Goal: Task Accomplishment & Management: Use online tool/utility

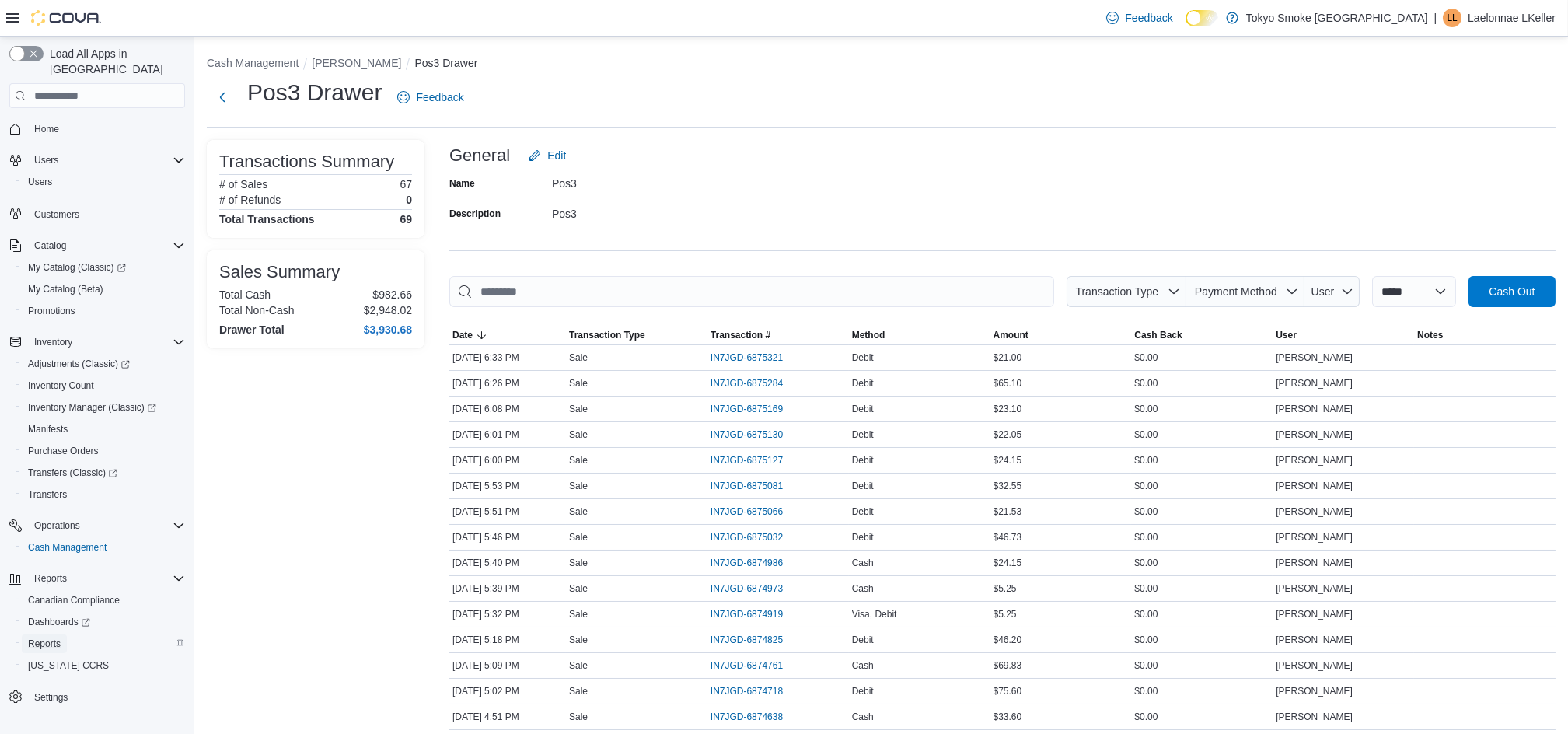
click at [46, 638] on span "Reports" at bounding box center [44, 643] width 32 height 12
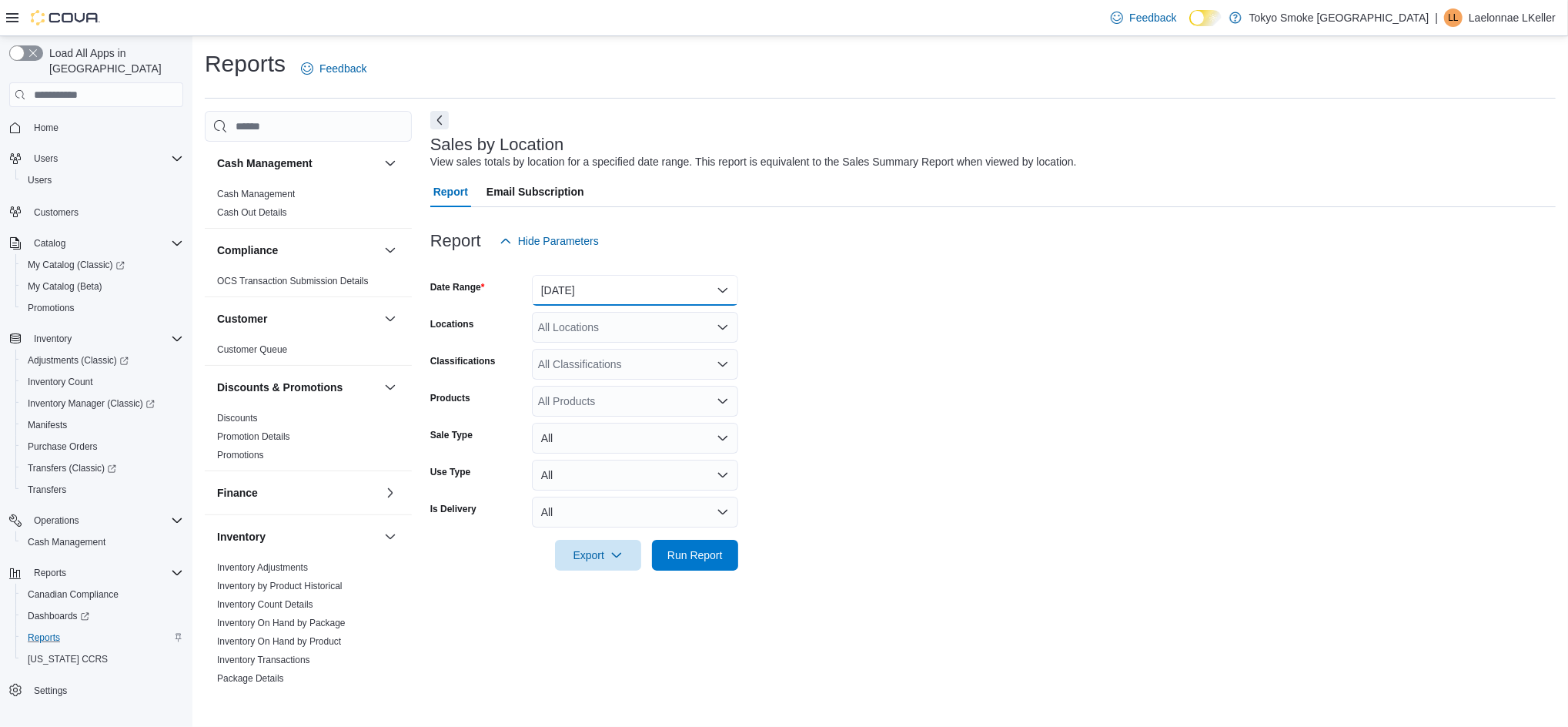
click at [604, 285] on button "[DATE]" at bounding box center [635, 290] width 206 height 30
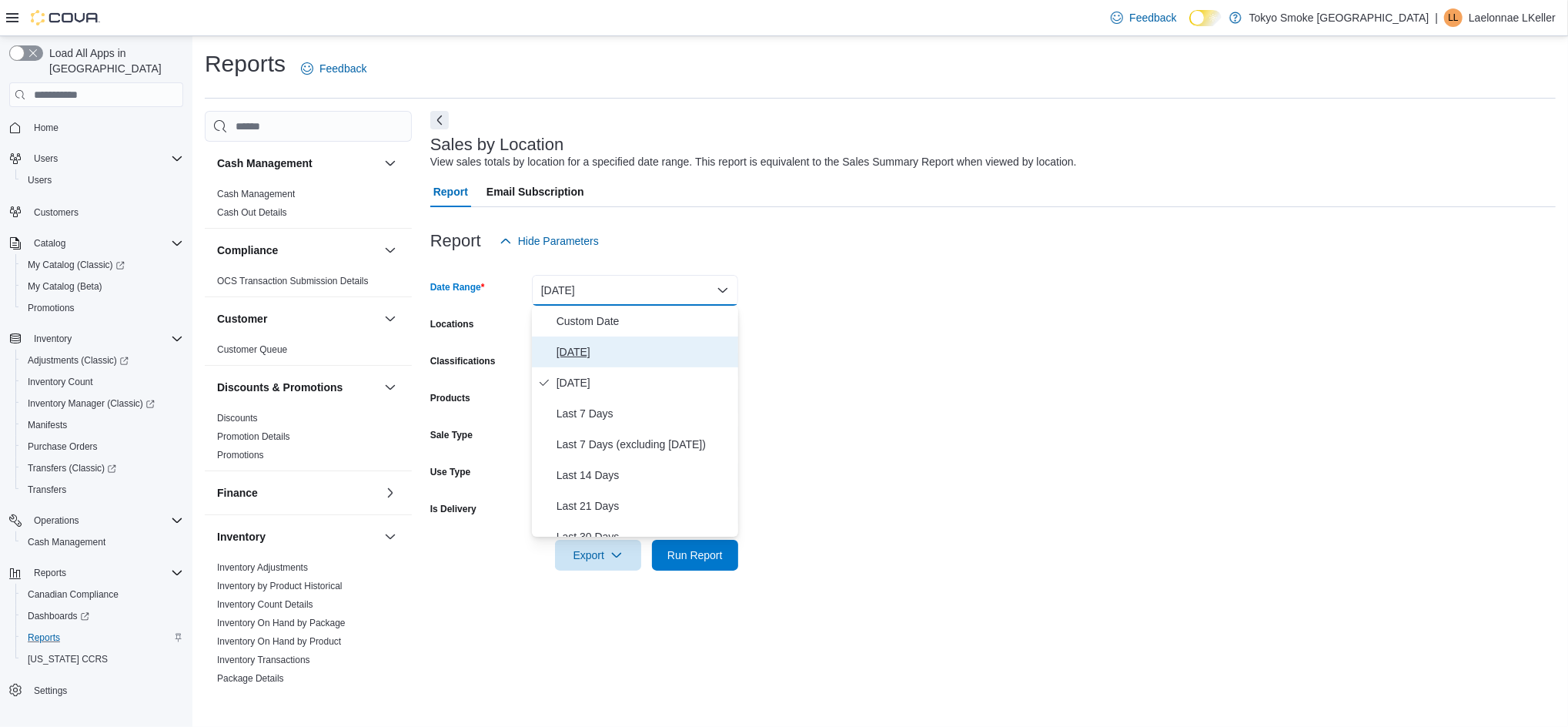
click at [551, 362] on button "[DATE]" at bounding box center [635, 352] width 206 height 30
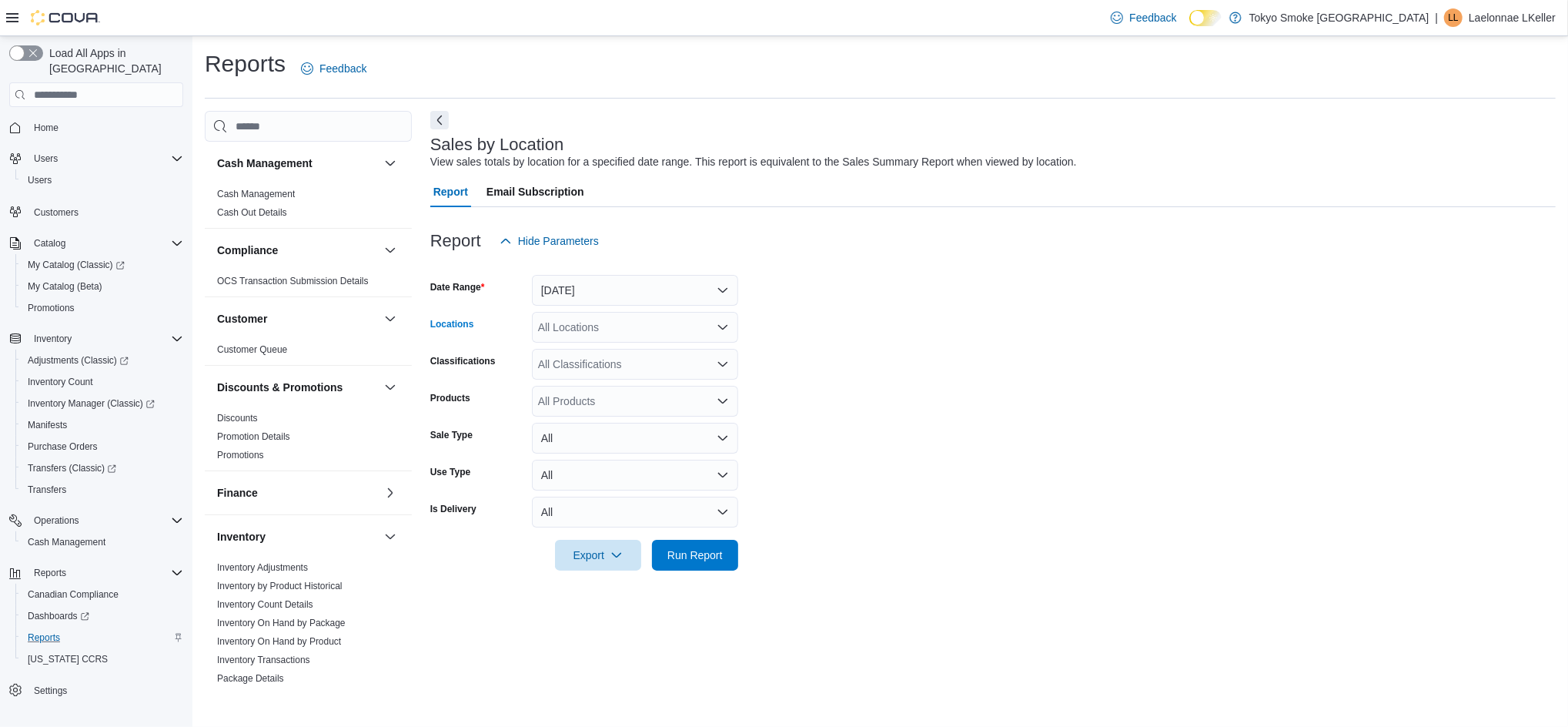
click at [577, 330] on div "All Locations" at bounding box center [635, 327] width 206 height 30
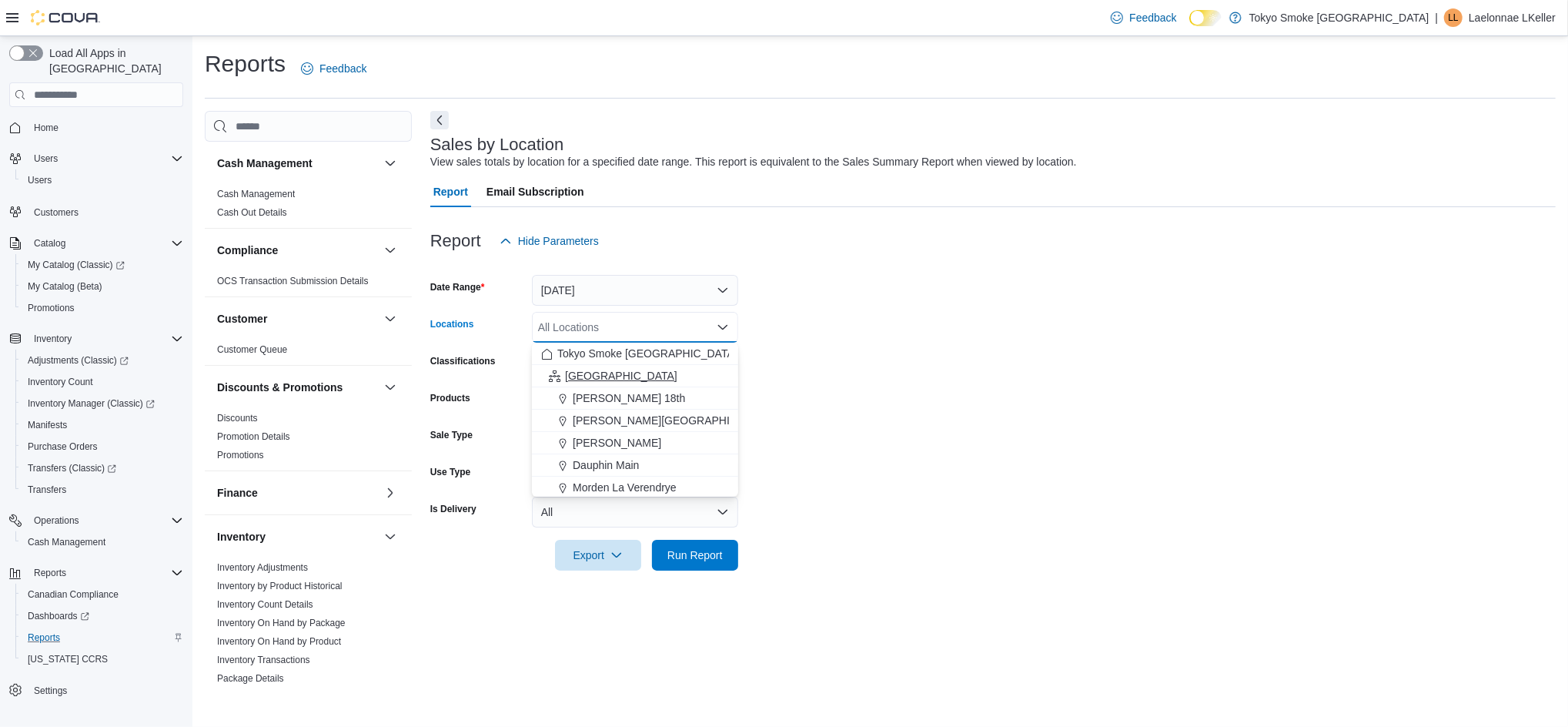
drag, startPoint x: 579, startPoint y: 365, endPoint x: 1018, endPoint y: 389, distance: 439.7
click at [580, 365] on button "[GEOGRAPHIC_DATA]" at bounding box center [635, 376] width 206 height 22
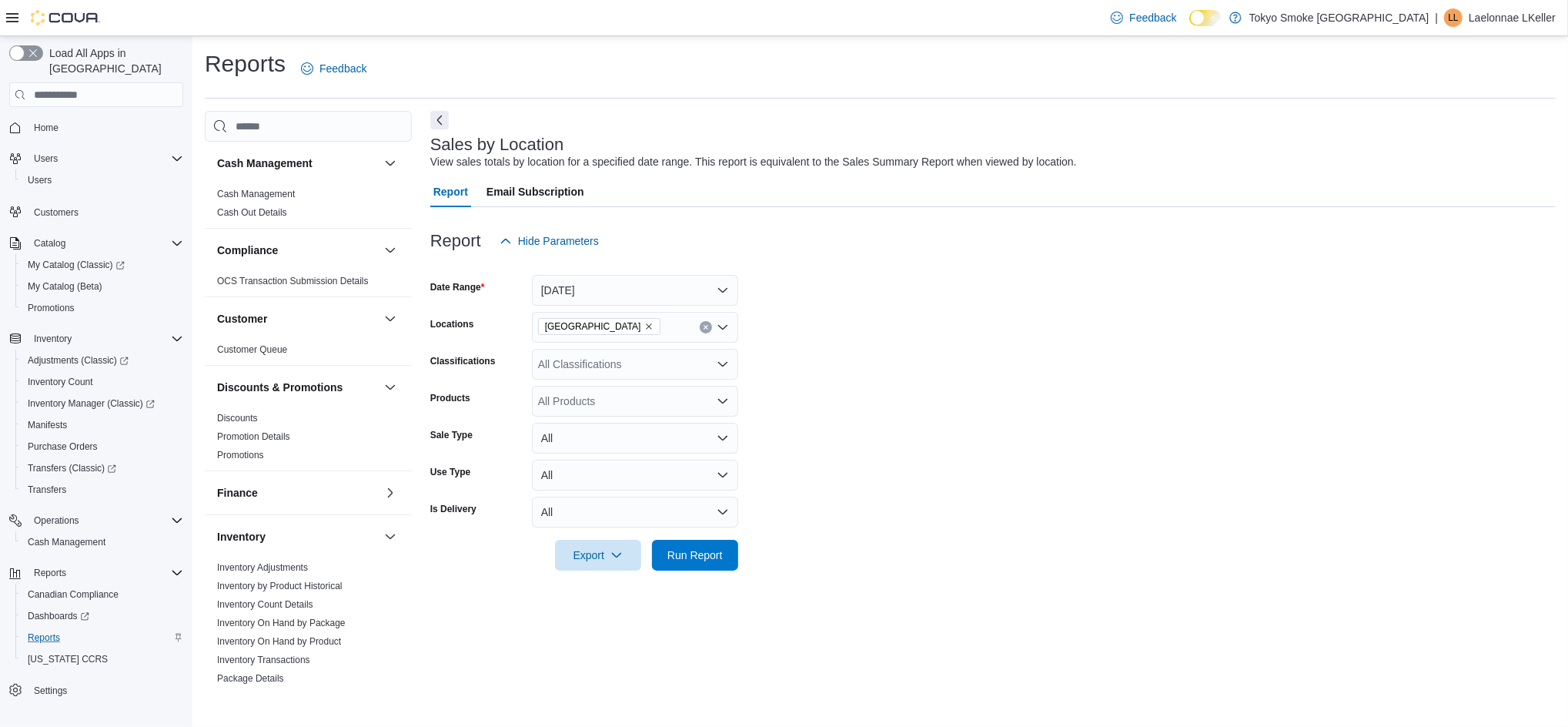
click at [1020, 389] on form "Date Range [DATE] Locations [GEOGRAPHIC_DATA] Classifications All Classificatio…" at bounding box center [993, 414] width 1126 height 314
click at [699, 548] on span "Run Report" at bounding box center [695, 554] width 55 height 15
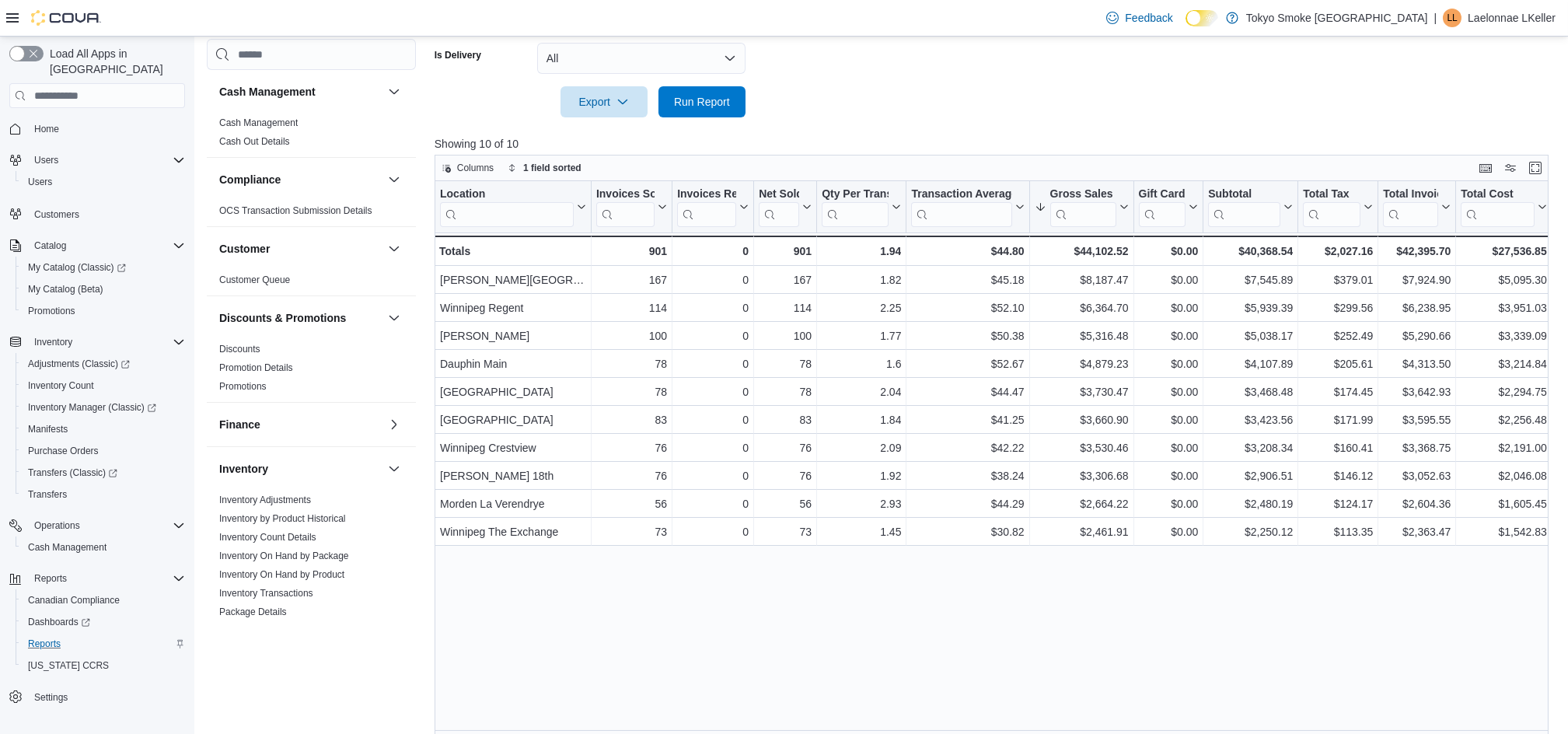
scroll to position [479, 0]
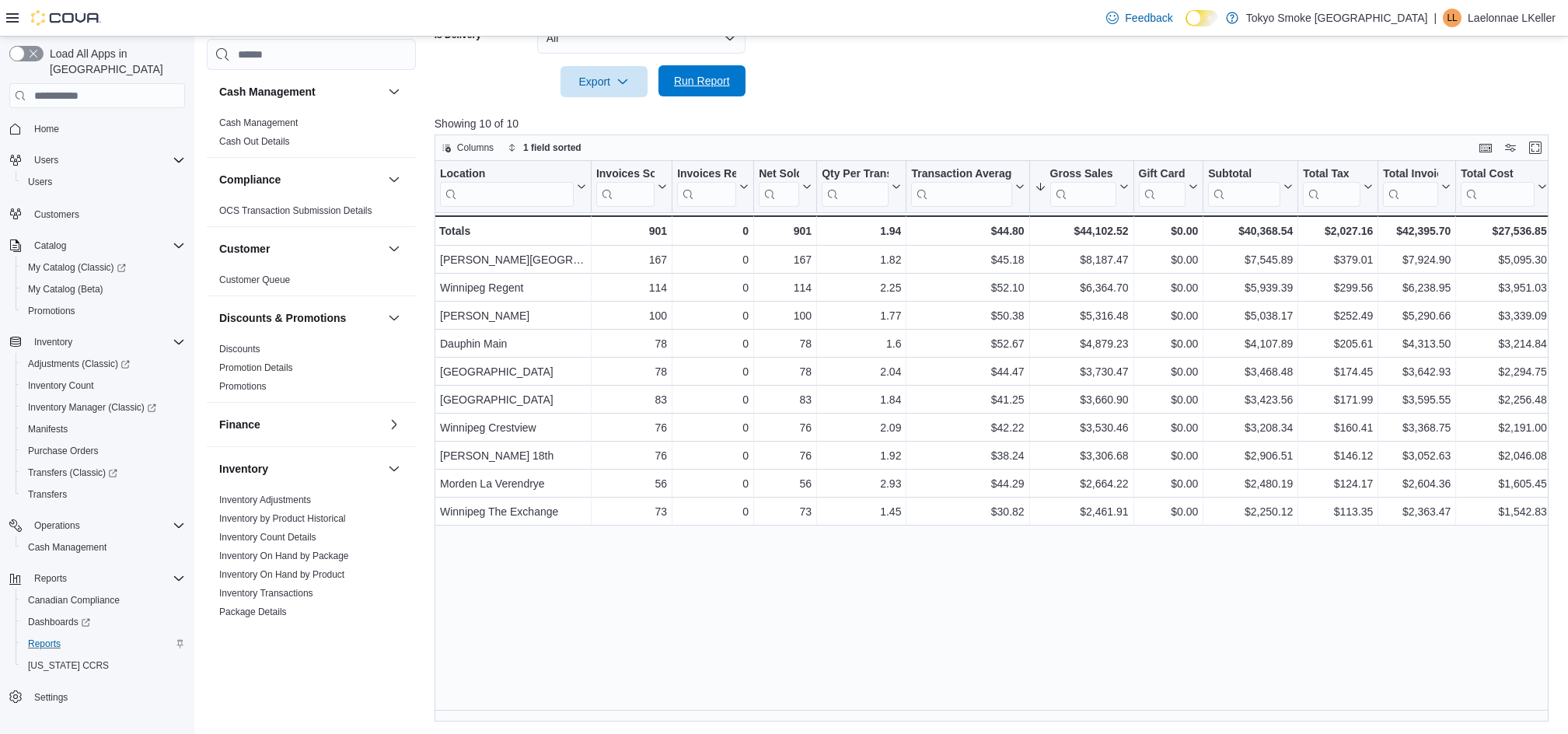
click at [712, 74] on span "Run Report" at bounding box center [701, 80] width 56 height 15
